Goal: Find specific page/section: Find specific page/section

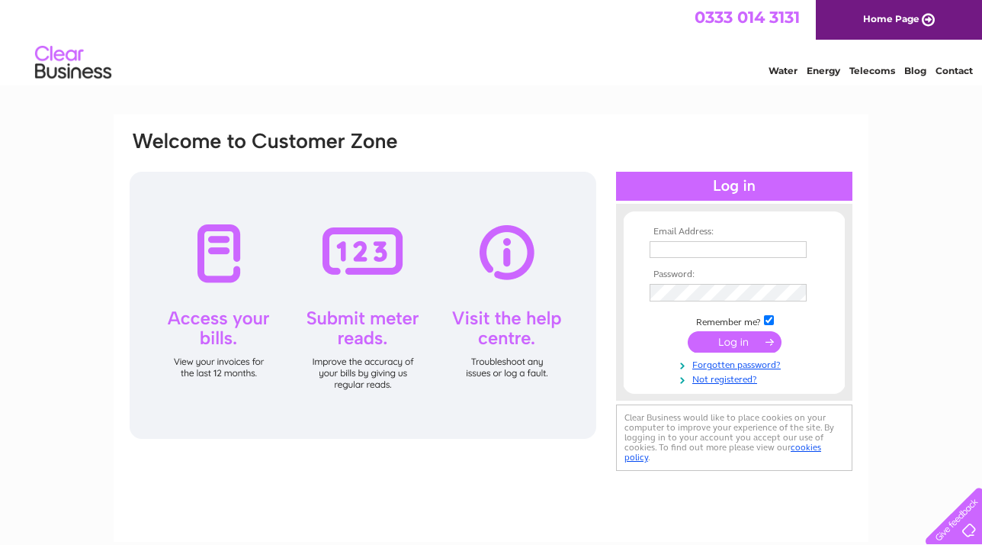
type input "[EMAIL_ADDRESS][DOMAIN_NAME]"
click at [735, 342] on input "submit" at bounding box center [735, 343] width 94 height 21
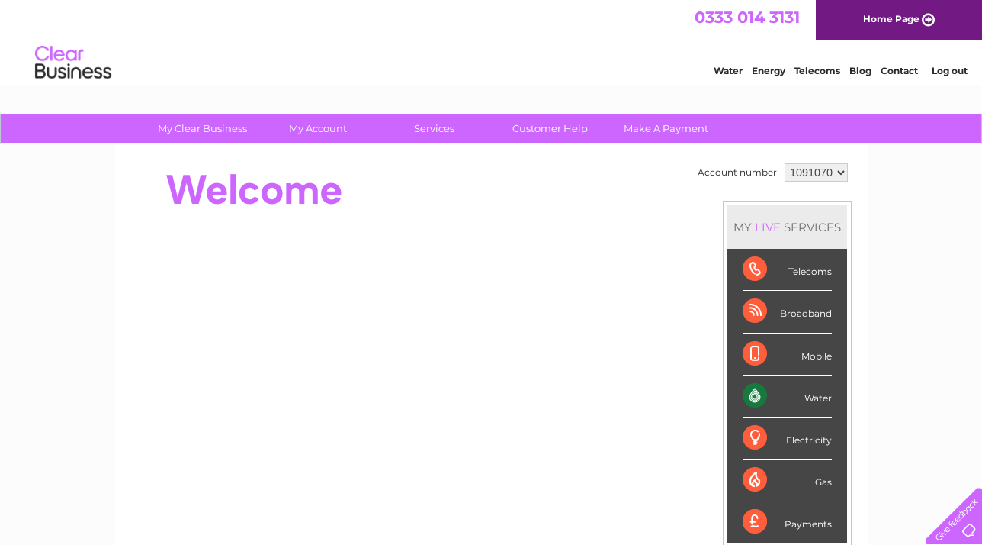
scroll to position [30, 0]
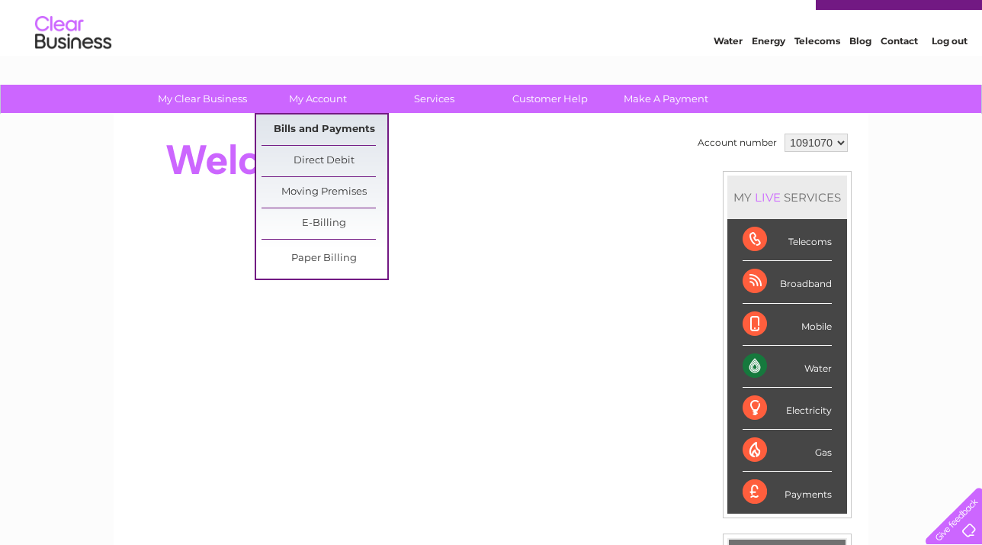
click at [308, 127] on link "Bills and Payments" at bounding box center [325, 129] width 126 height 31
click at [326, 126] on link "Bills and Payments" at bounding box center [325, 129] width 126 height 31
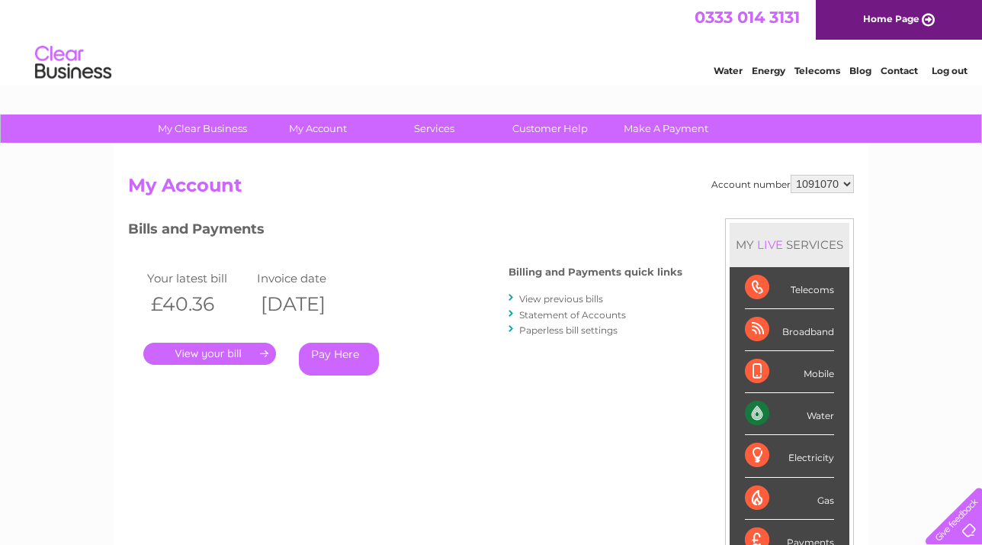
click at [192, 357] on link "." at bounding box center [209, 353] width 133 height 22
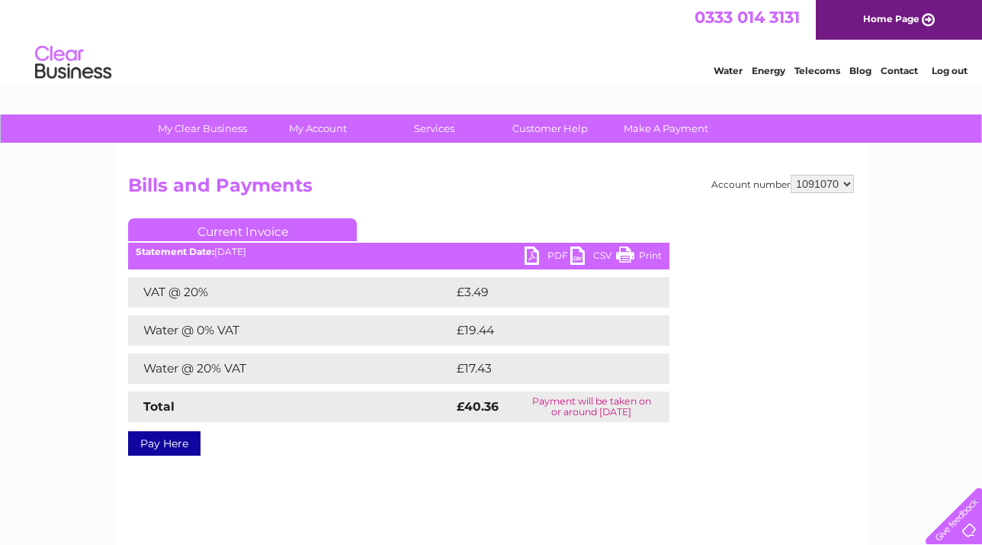
click at [554, 255] on link "PDF" at bounding box center [548, 257] width 46 height 22
